Goal: Information Seeking & Learning: Compare options

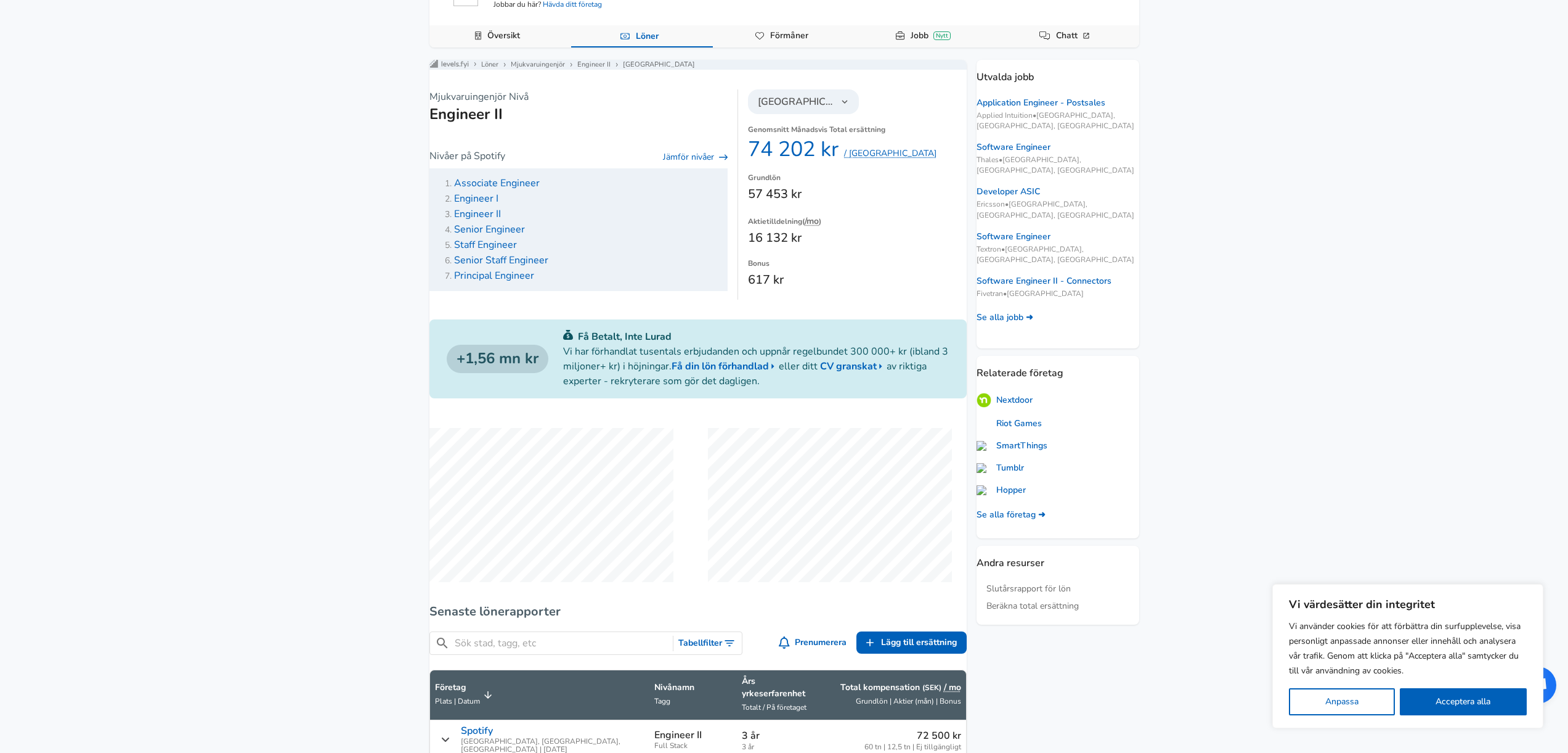
scroll to position [105, 0]
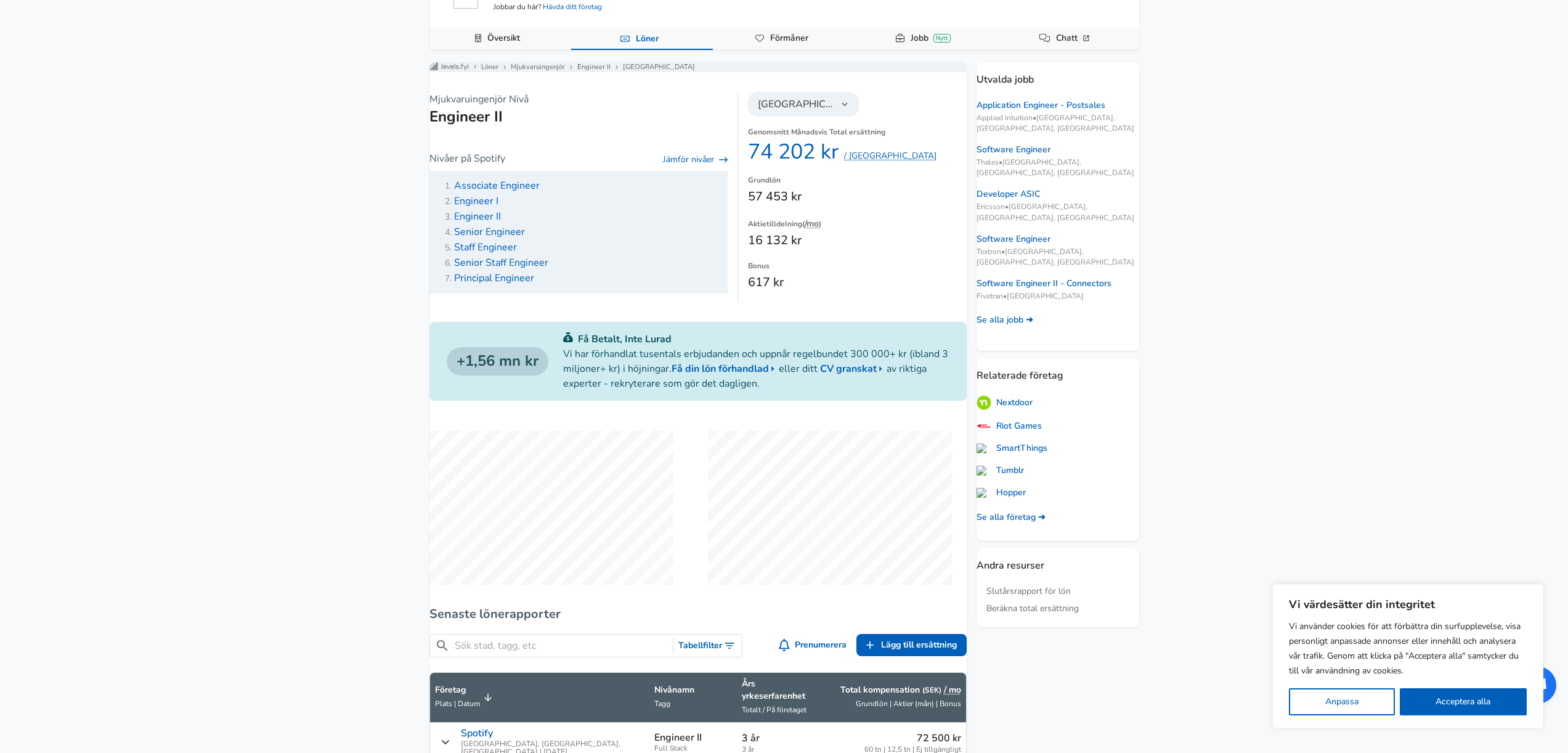
click at [501, 223] on span "Engineer II" at bounding box center [478, 217] width 47 height 14
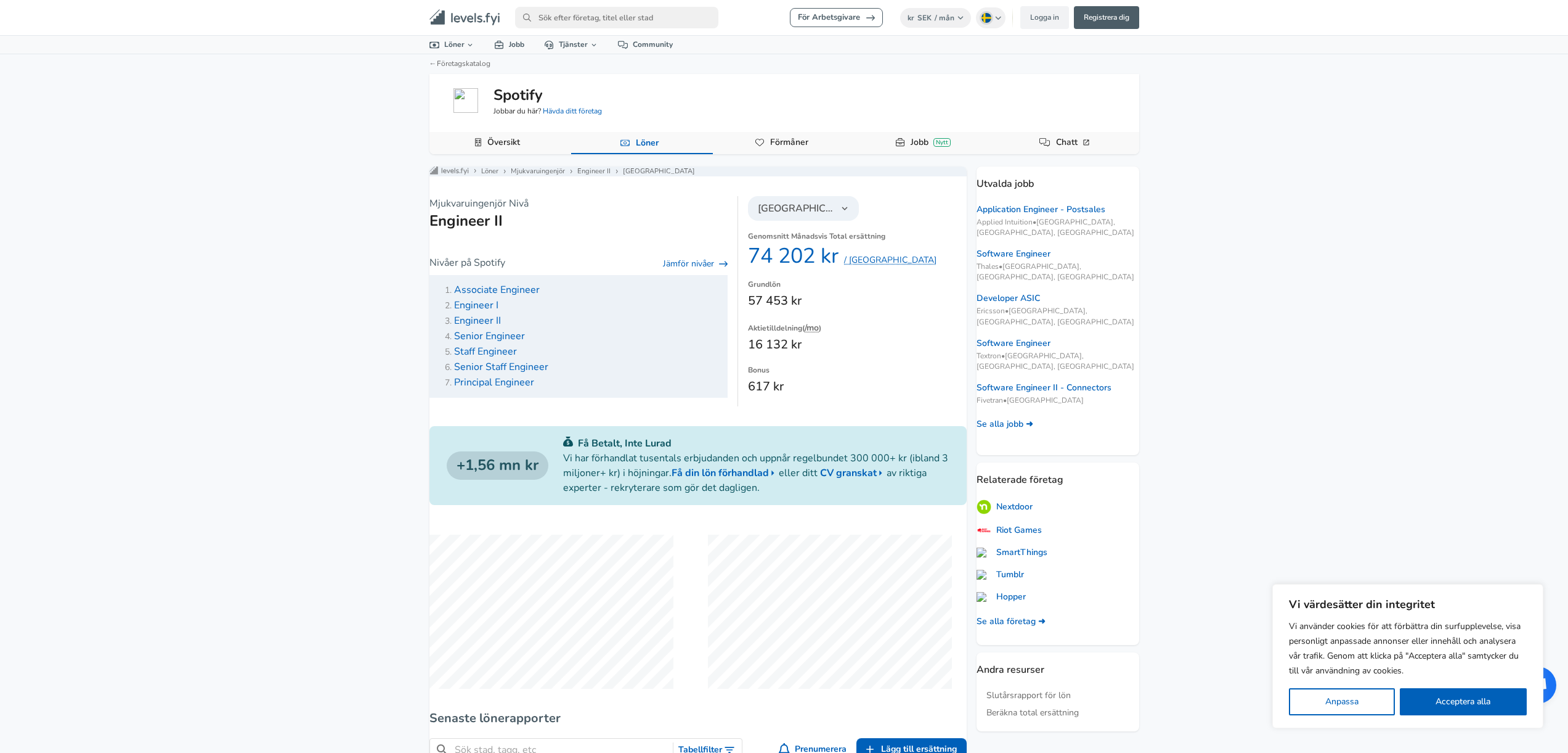
click at [499, 312] on span "Engineer I" at bounding box center [477, 305] width 44 height 14
click at [499, 327] on span "Engineer II" at bounding box center [478, 320] width 47 height 14
click at [497, 342] on span "Senior Engineer" at bounding box center [490, 336] width 71 height 14
